Goal: Information Seeking & Learning: Learn about a topic

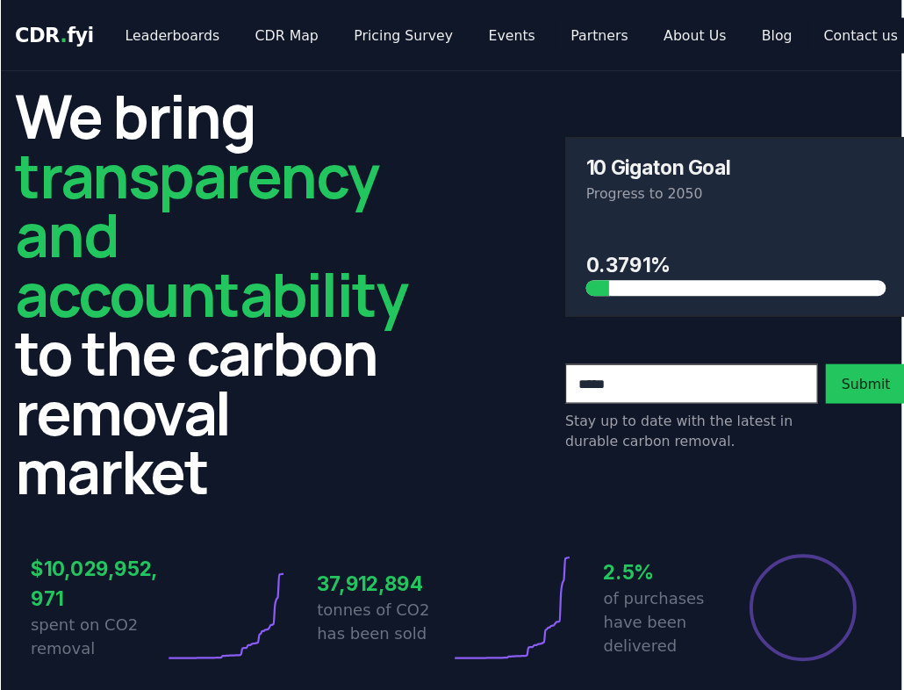
scroll to position [0, 2]
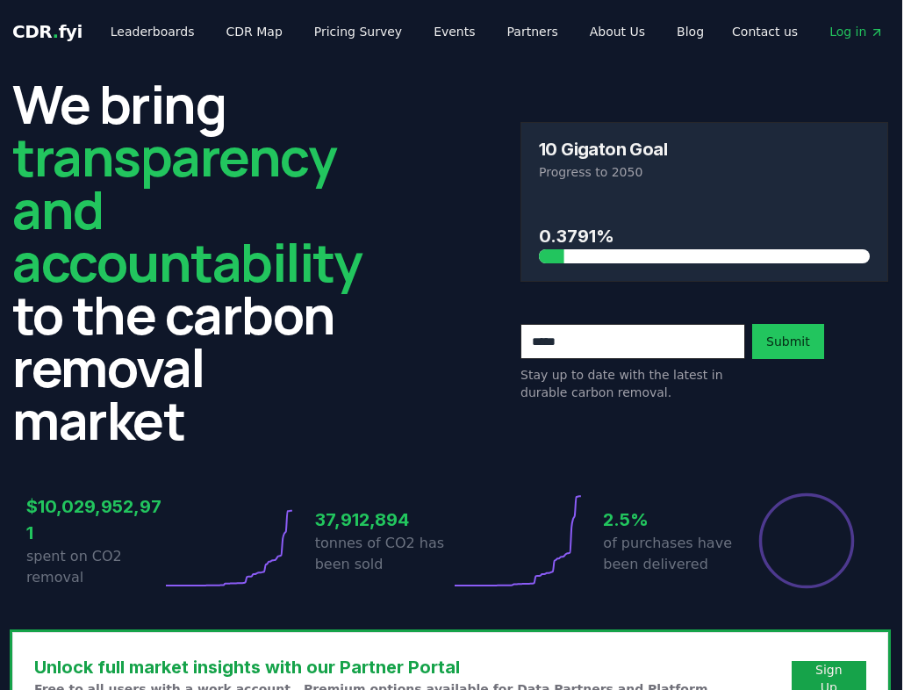
click at [384, 416] on div "We bring transparency and accountability to the carbon removal market 10 Gigato…" at bounding box center [450, 261] width 876 height 369
click at [239, 34] on link "CDR Map" at bounding box center [254, 32] width 84 height 32
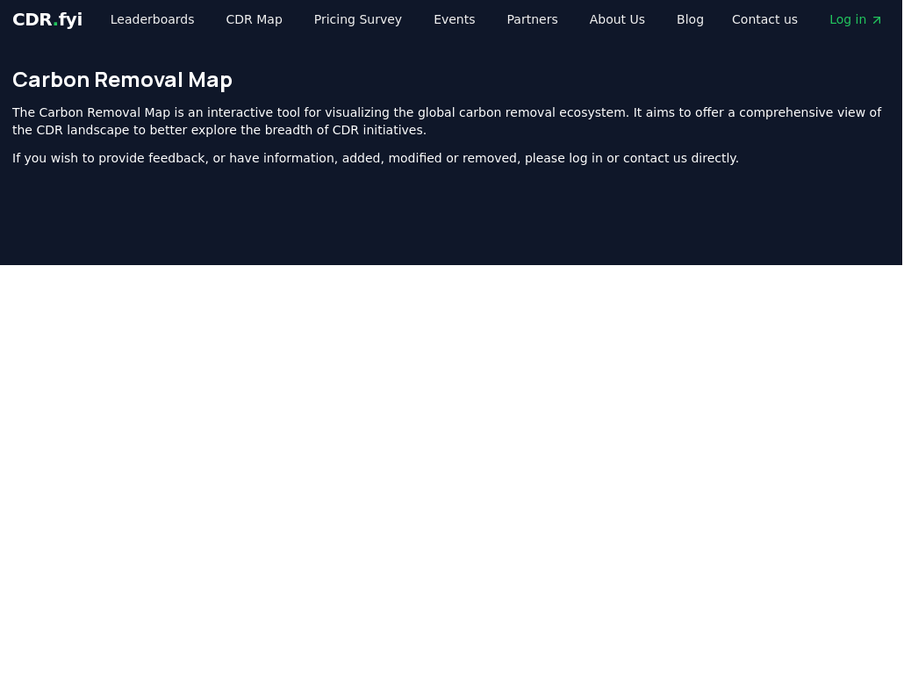
scroll to position [0, 2]
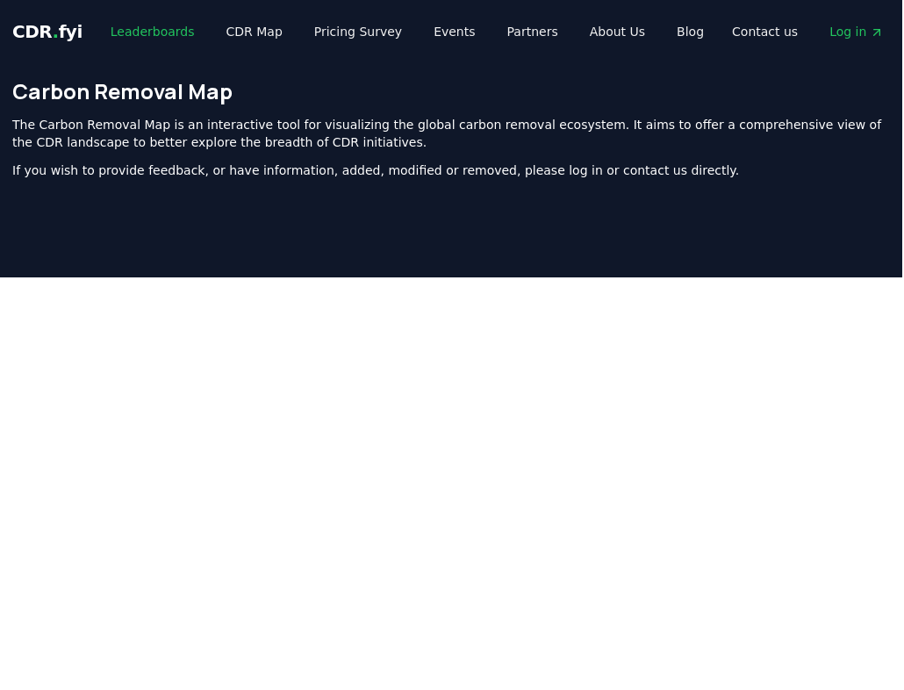
click at [144, 25] on link "Leaderboards" at bounding box center [153, 32] width 112 height 32
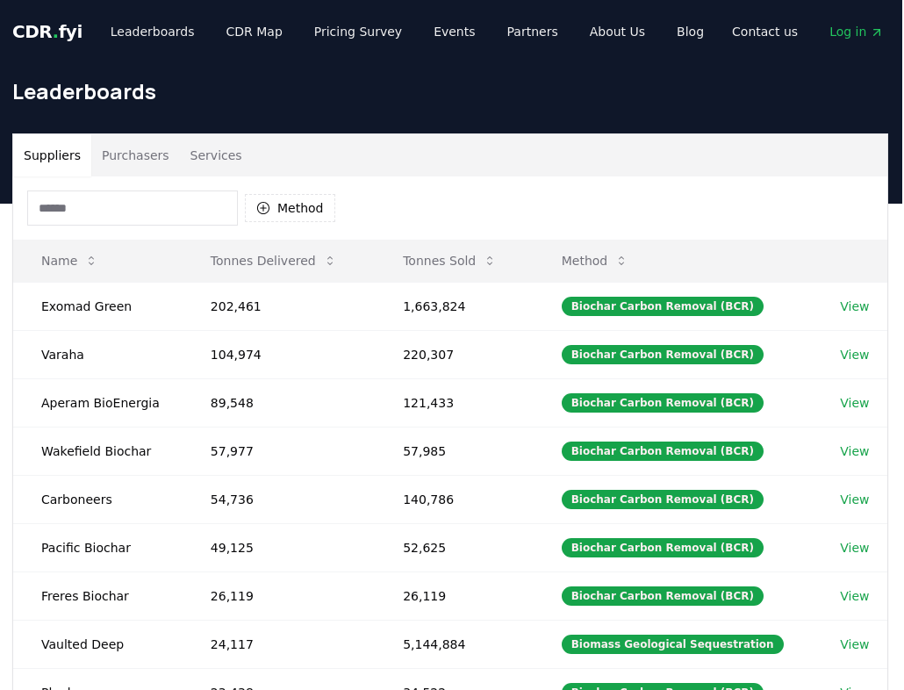
click at [129, 154] on button "Purchasers" at bounding box center [135, 155] width 89 height 42
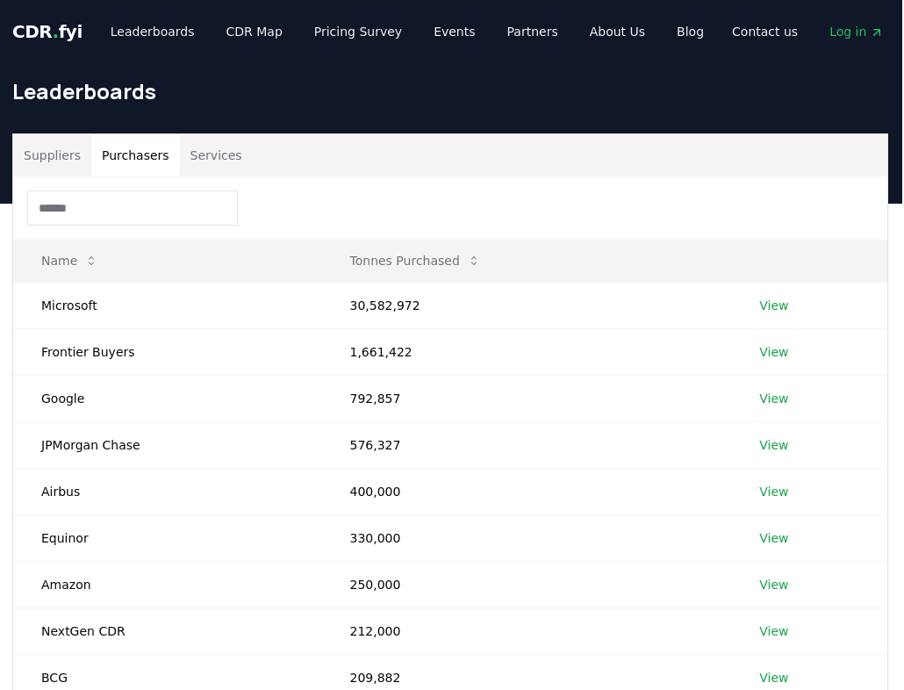
click at [222, 161] on button "Services" at bounding box center [216, 155] width 73 height 42
